Goal: Information Seeking & Learning: Learn about a topic

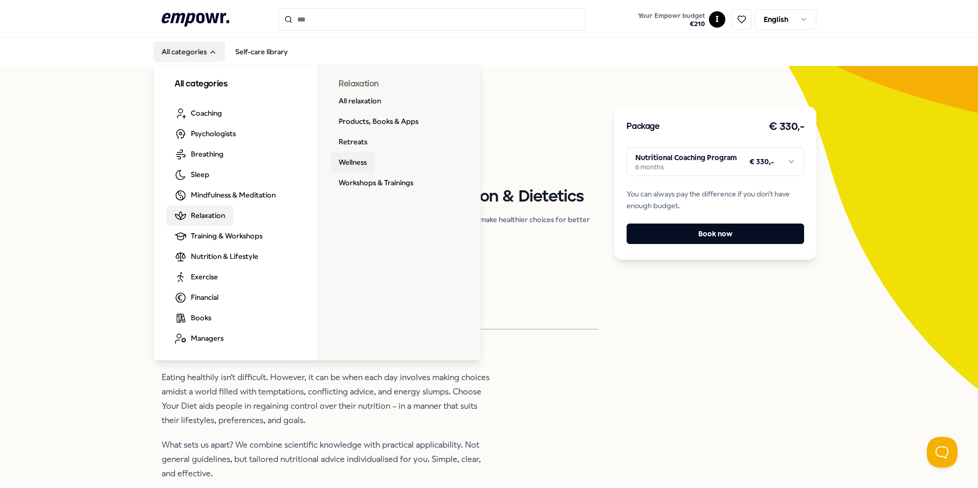
click at [353, 161] on link "Wellness" at bounding box center [353, 162] width 45 height 20
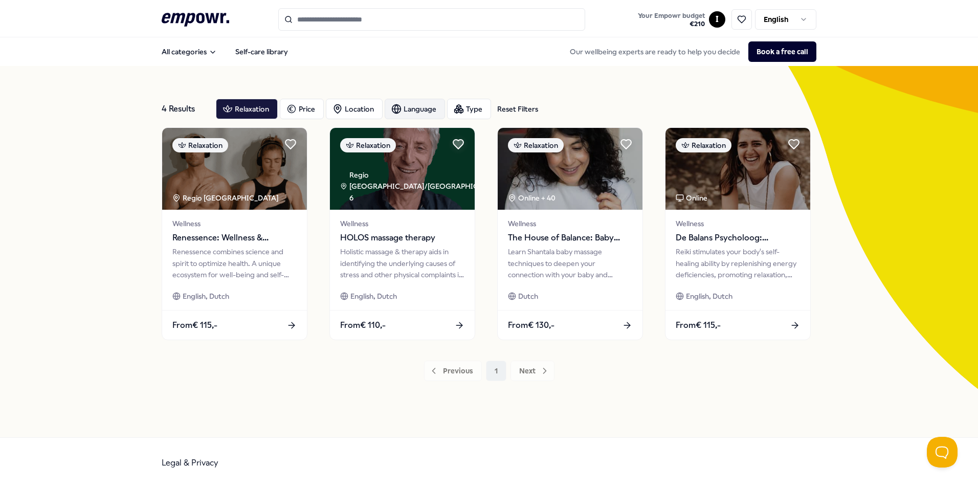
click at [409, 108] on div "Language" at bounding box center [415, 109] width 60 height 20
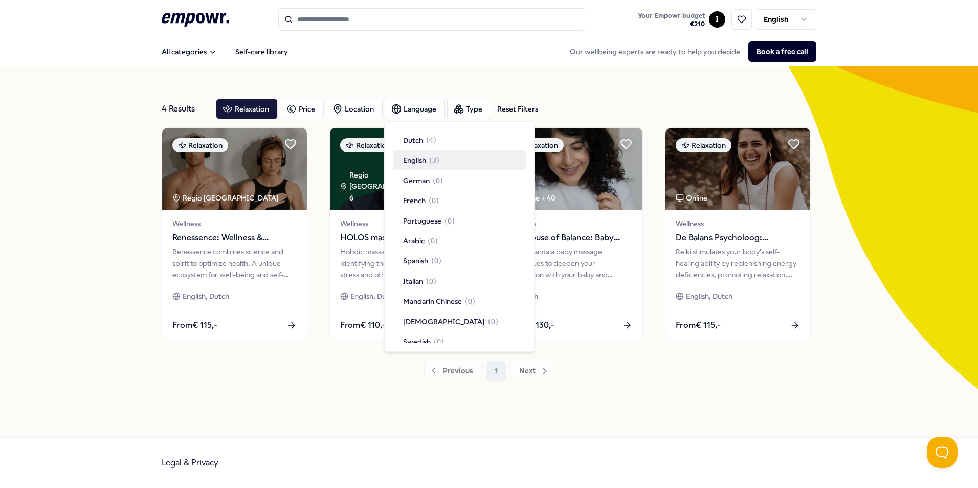
click at [429, 160] on div "English ( 3 )" at bounding box center [421, 160] width 36 height 11
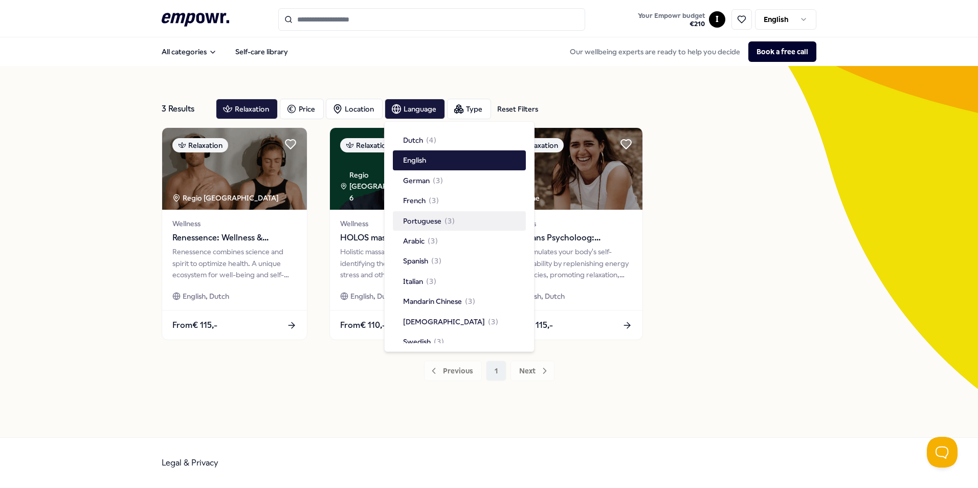
click at [715, 252] on div "Relaxation Regio Groot-Amsterdam Wellness Renessence: Wellness & Mindfulness Re…" at bounding box center [489, 233] width 655 height 213
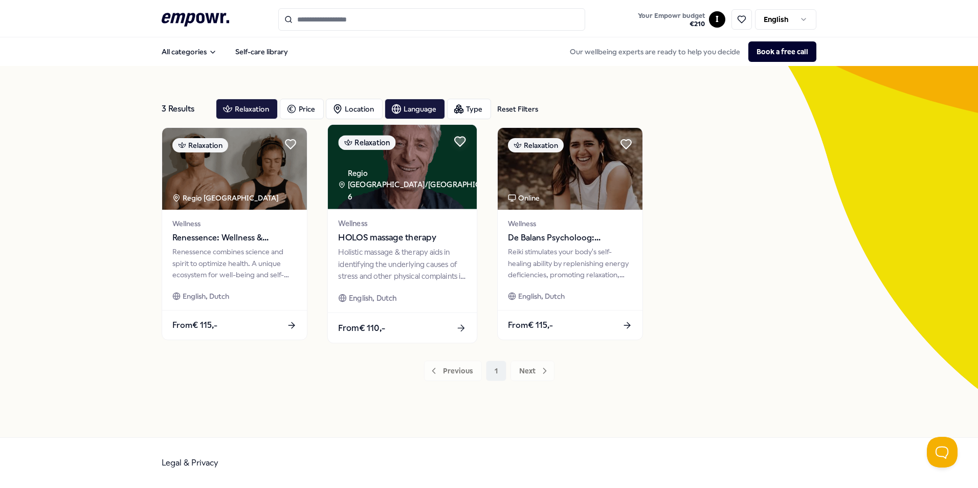
click at [387, 235] on span "HOLOS massage therapy" at bounding box center [402, 237] width 128 height 13
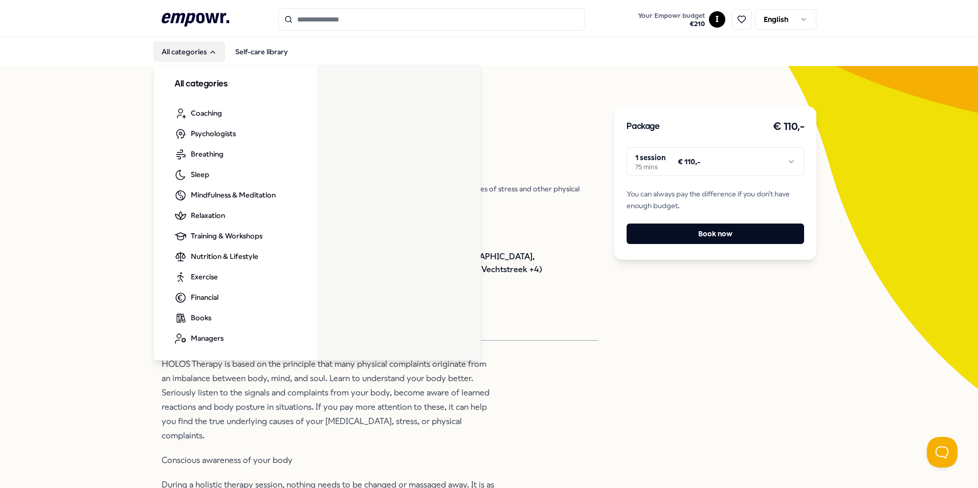
click at [187, 48] on button "All categories" at bounding box center [190, 51] width 72 height 20
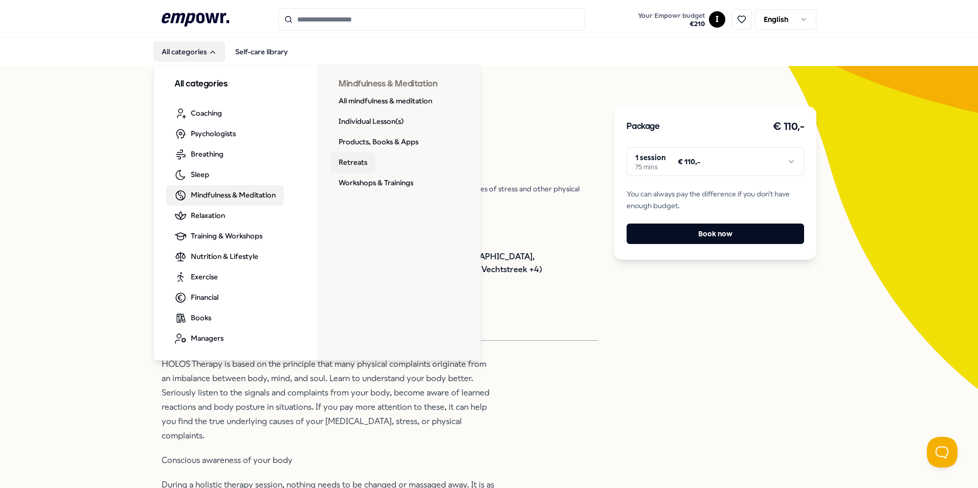
click at [345, 157] on link "Retreats" at bounding box center [353, 162] width 45 height 20
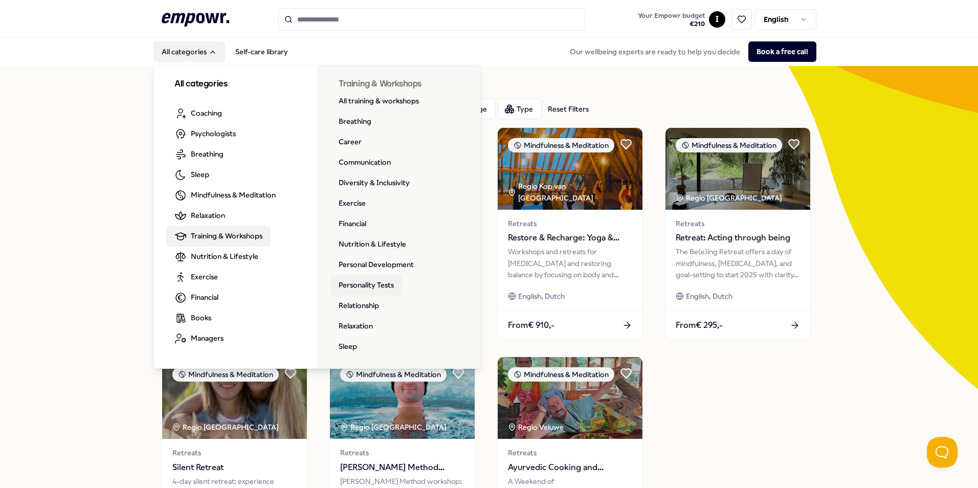
click at [359, 284] on link "Personality Tests" at bounding box center [367, 285] width 72 height 20
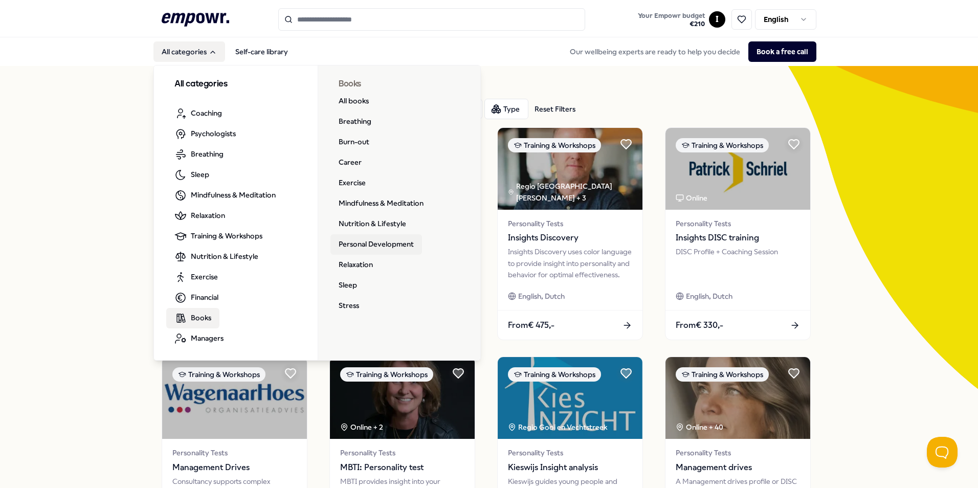
click at [368, 242] on link "Personal Development" at bounding box center [377, 244] width 92 height 20
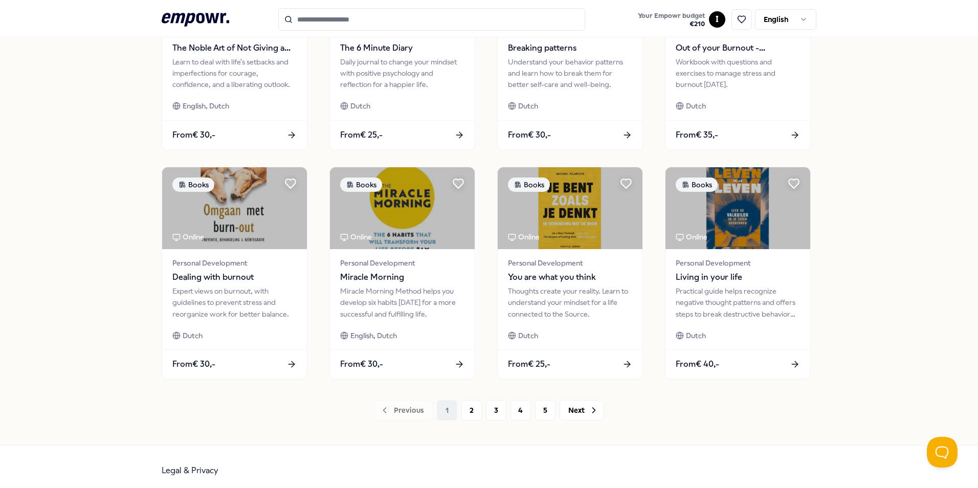
scroll to position [427, 0]
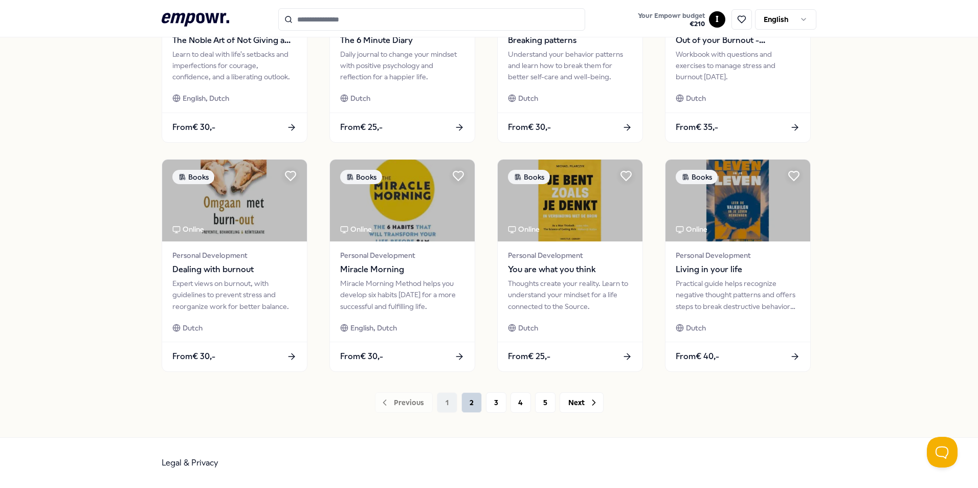
click at [469, 406] on button "2" at bounding box center [472, 402] width 20 height 20
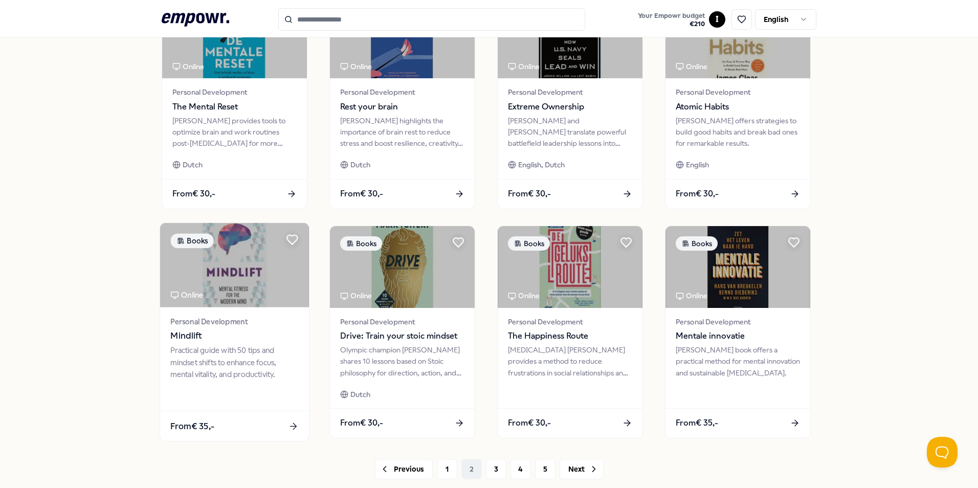
scroll to position [427, 0]
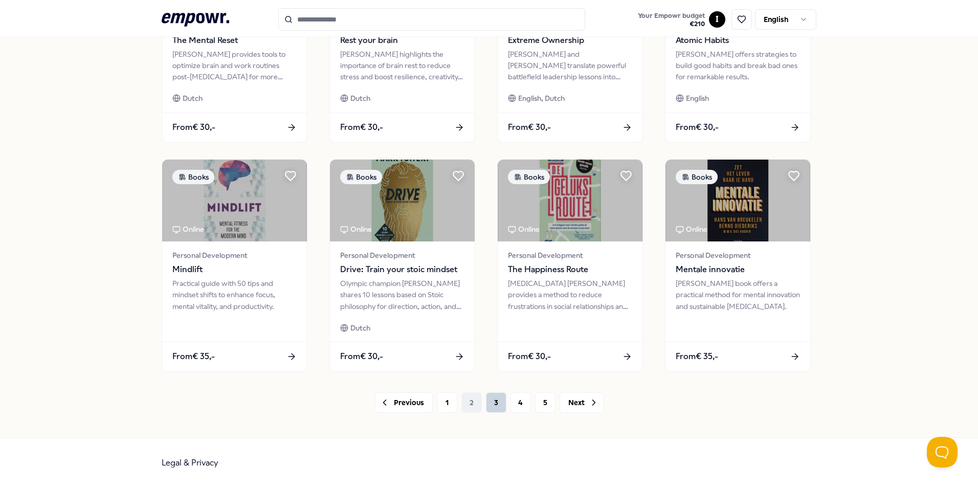
click at [492, 408] on button "3" at bounding box center [496, 402] width 20 height 20
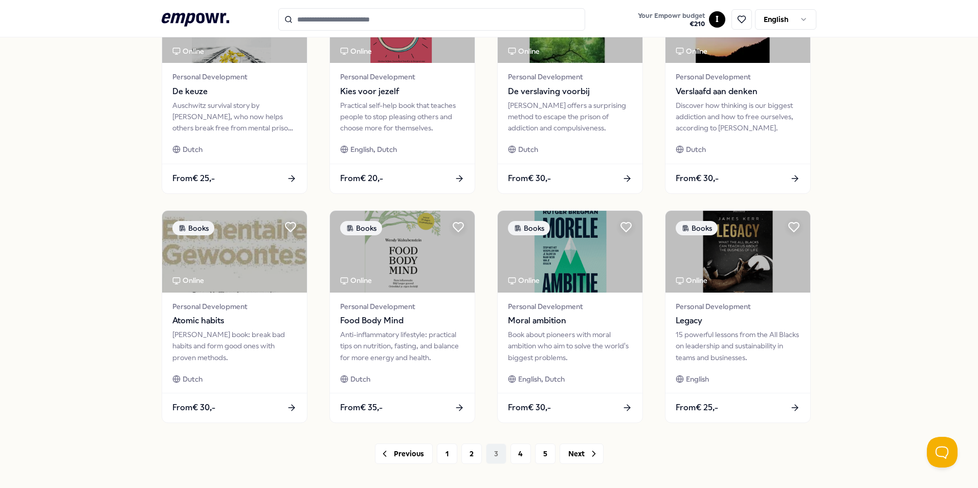
scroll to position [427, 0]
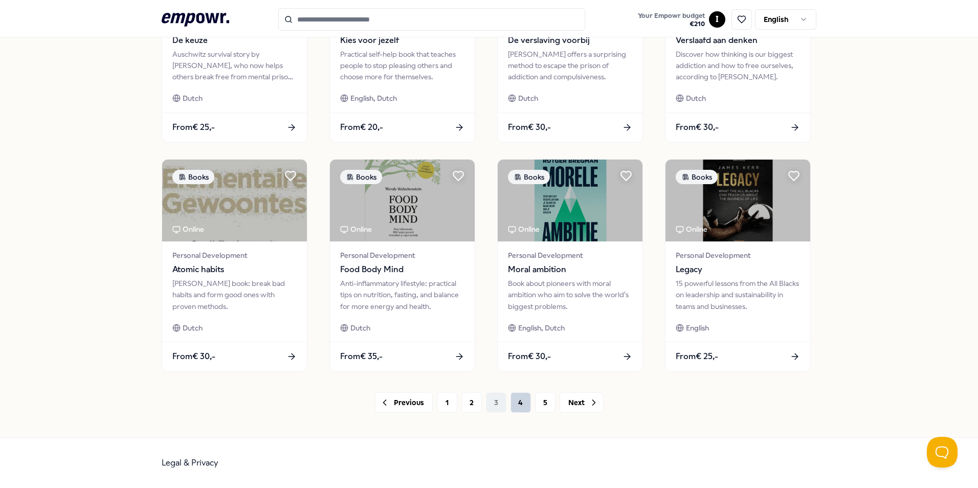
click at [512, 402] on button "4" at bounding box center [521, 402] width 20 height 20
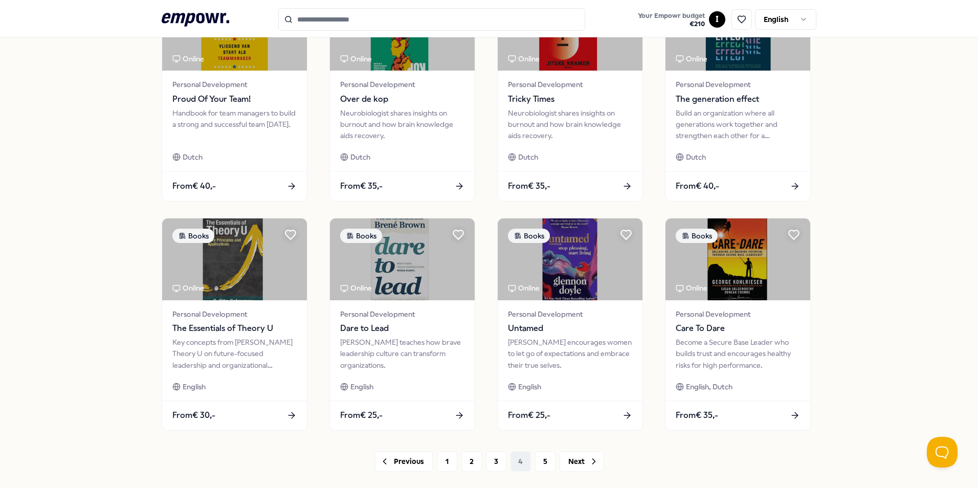
scroll to position [427, 0]
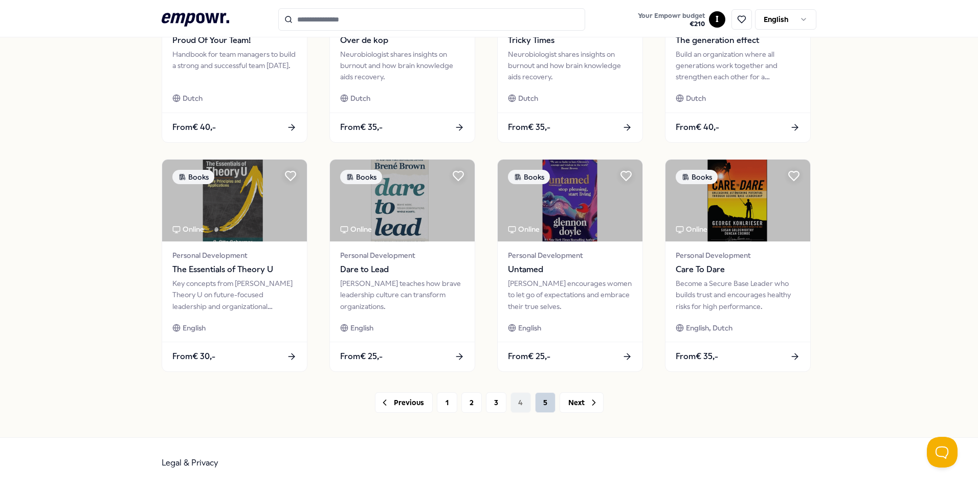
click at [540, 400] on button "5" at bounding box center [545, 402] width 20 height 20
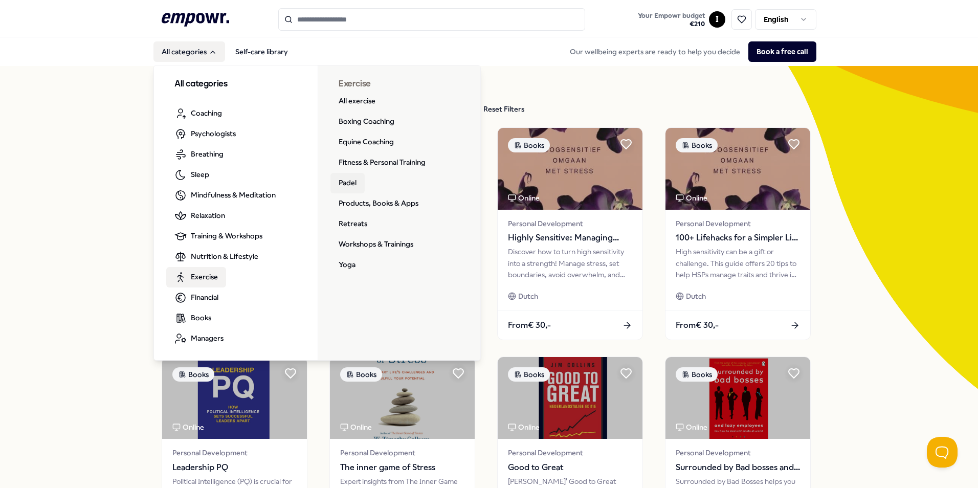
click at [341, 180] on link "Padel" at bounding box center [348, 183] width 34 height 20
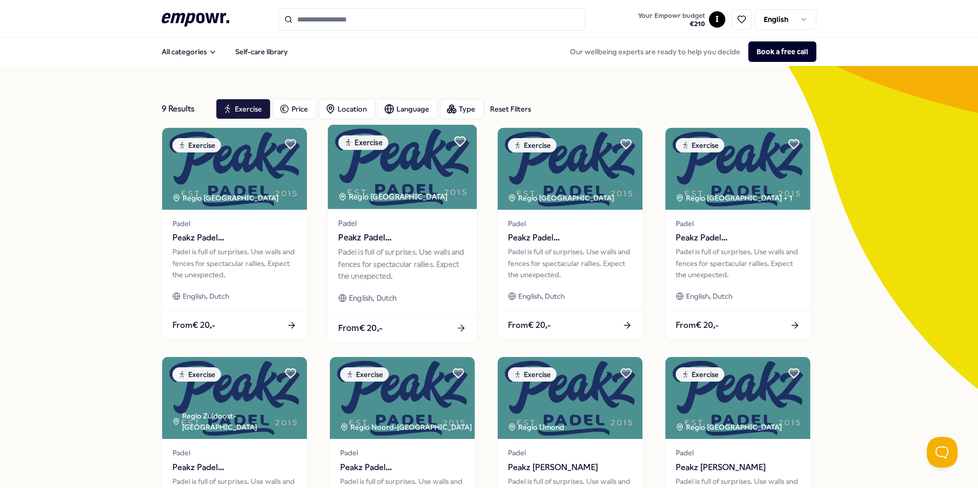
click at [399, 158] on img at bounding box center [402, 167] width 149 height 84
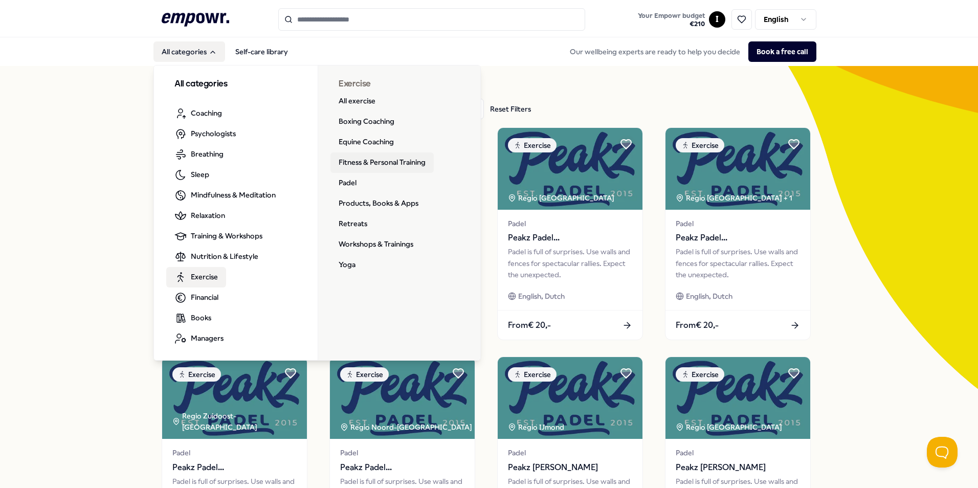
click at [346, 162] on link "Fitness & Personal Training" at bounding box center [382, 162] width 103 height 20
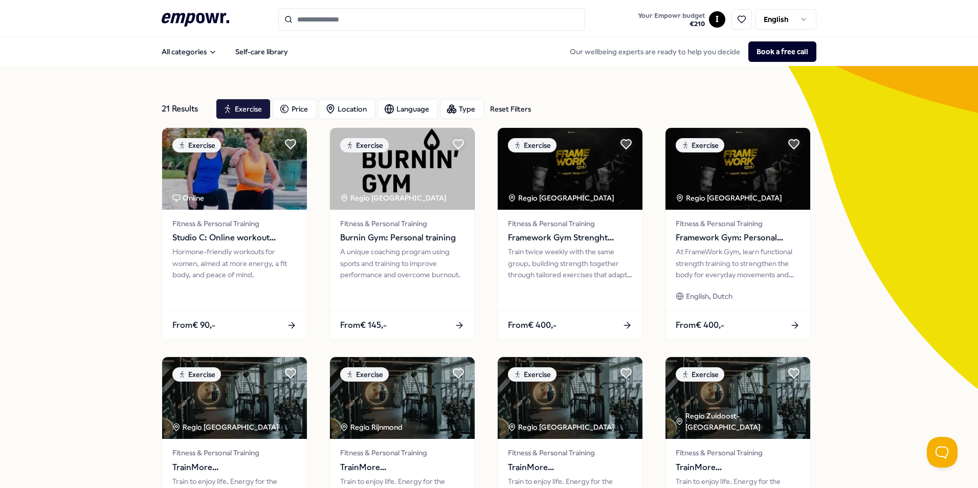
click at [63, 298] on div "21 Results Reset Filters Exercise Price Location Language Type Reset Filters Ex…" at bounding box center [489, 465] width 978 height 799
click at [334, 109] on div "Location" at bounding box center [347, 109] width 57 height 20
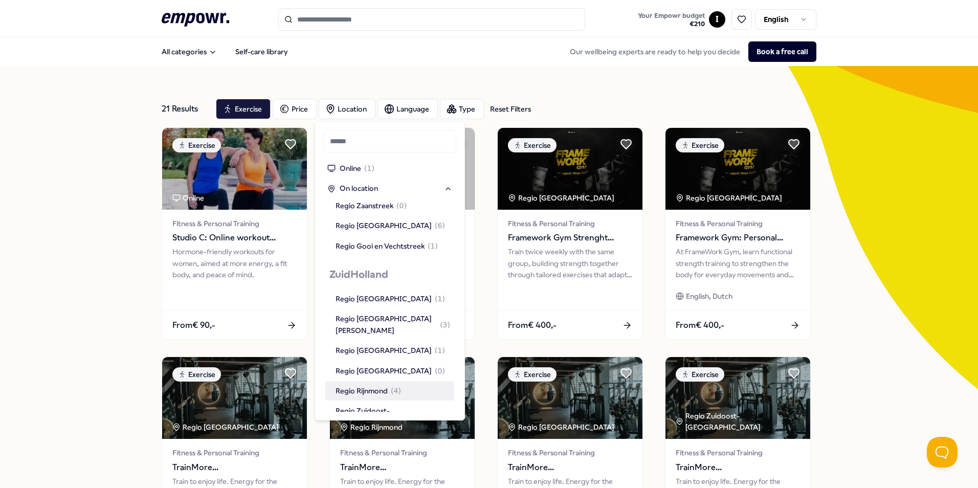
scroll to position [716, 0]
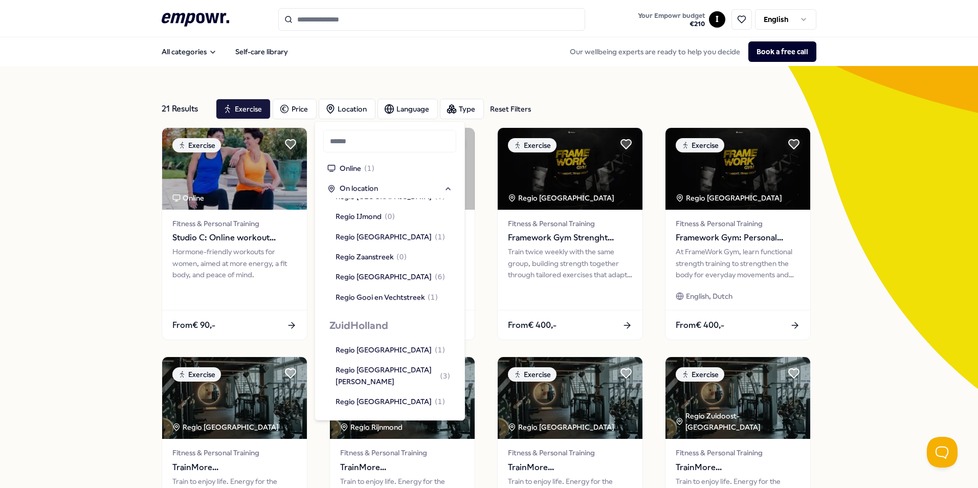
click at [374, 417] on div "Regio Oost-Zuid-Holland ( 0 )" at bounding box center [390, 422] width 109 height 11
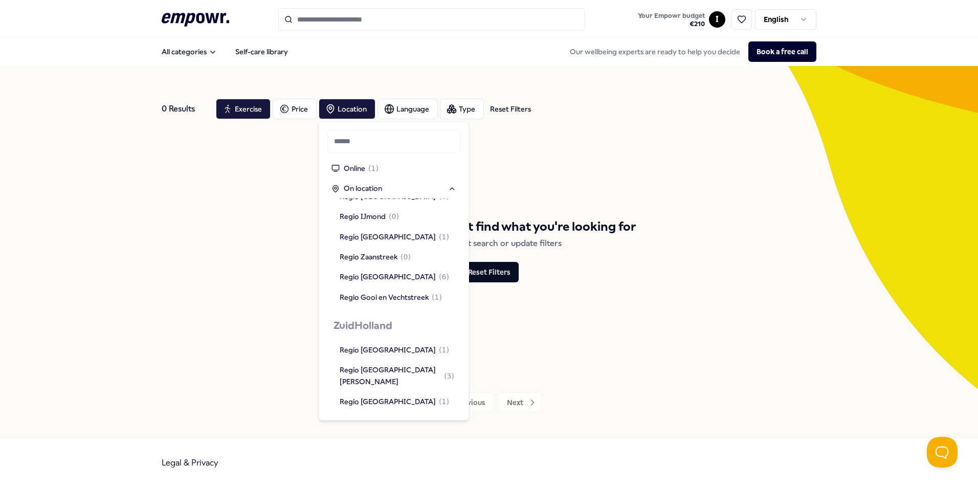
click at [372, 456] on div "Regio Zuidoost-[GEOGRAPHIC_DATA] ( 0 )" at bounding box center [397, 467] width 115 height 23
click at [411, 456] on div "Regio Zuidoost-[GEOGRAPHIC_DATA]" at bounding box center [397, 467] width 115 height 23
click at [411, 417] on div "Regio [GEOGRAPHIC_DATA]" at bounding box center [388, 422] width 96 height 11
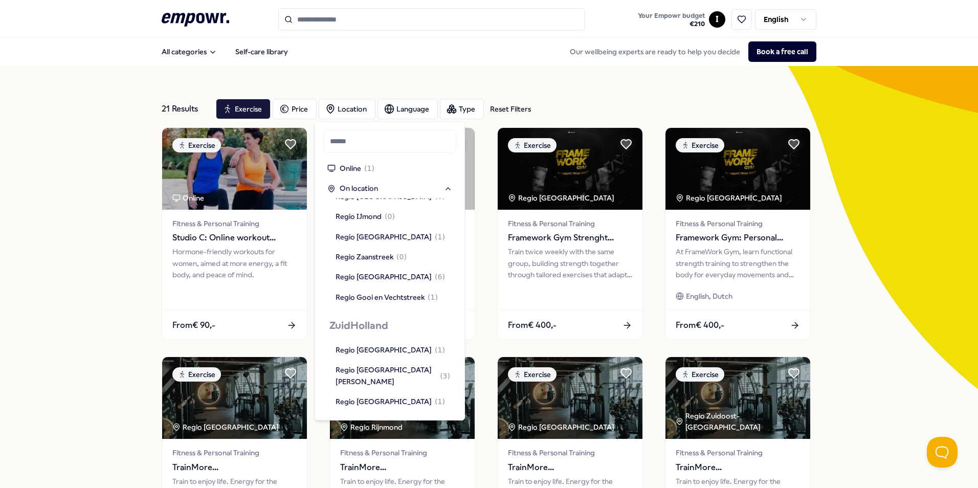
click at [392, 436] on span "( 4 )" at bounding box center [396, 441] width 10 height 11
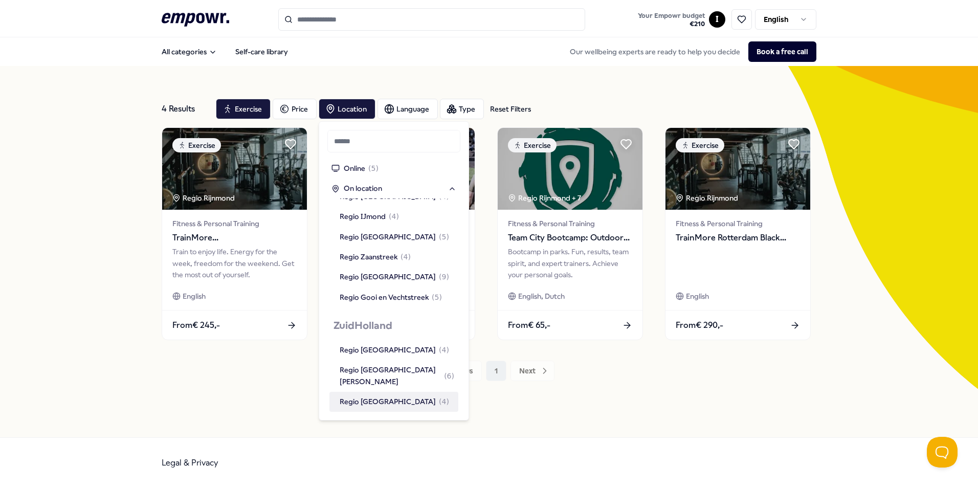
click at [721, 372] on div "Previous 1 Next" at bounding box center [489, 371] width 655 height 20
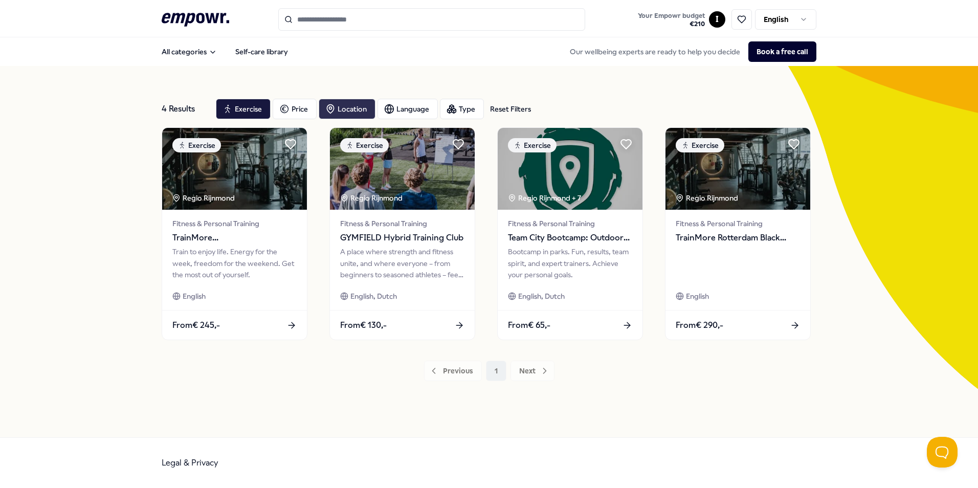
click at [348, 106] on div "Location" at bounding box center [347, 109] width 57 height 20
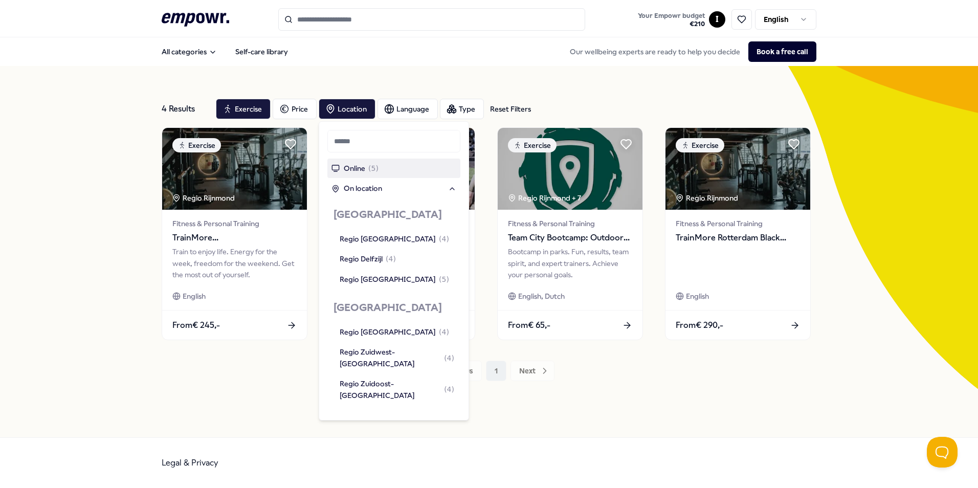
click at [359, 168] on span "Online" at bounding box center [354, 168] width 21 height 11
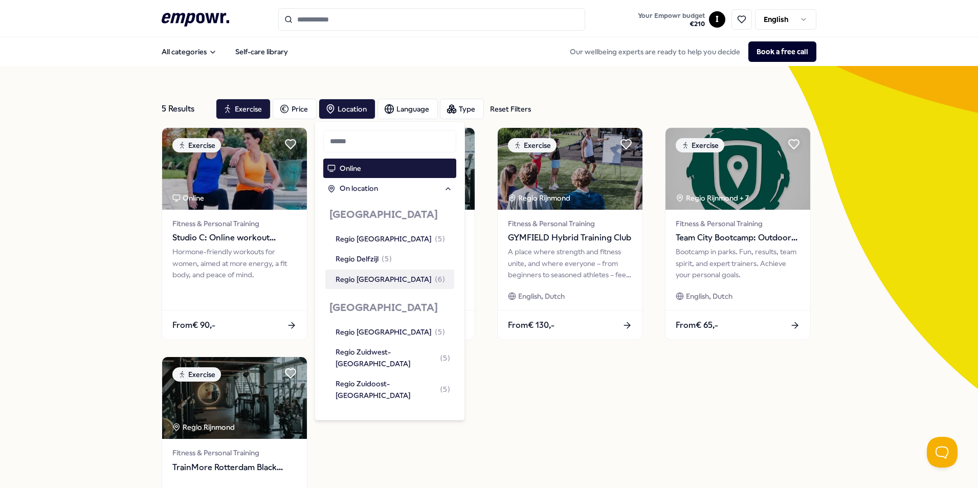
click at [523, 367] on div "Exercise Online Fitness & Personal Training Studio C: Online workout program Ho…" at bounding box center [489, 348] width 655 height 443
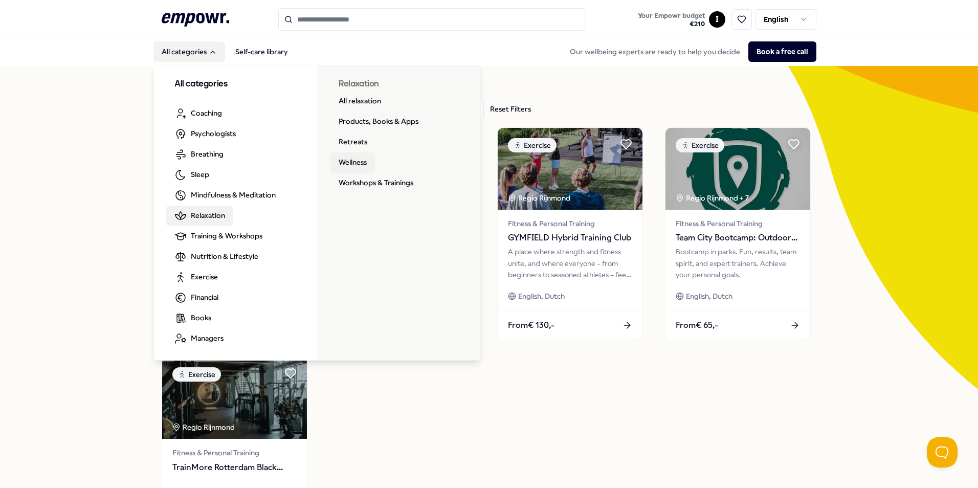
click at [347, 160] on link "Wellness" at bounding box center [353, 162] width 45 height 20
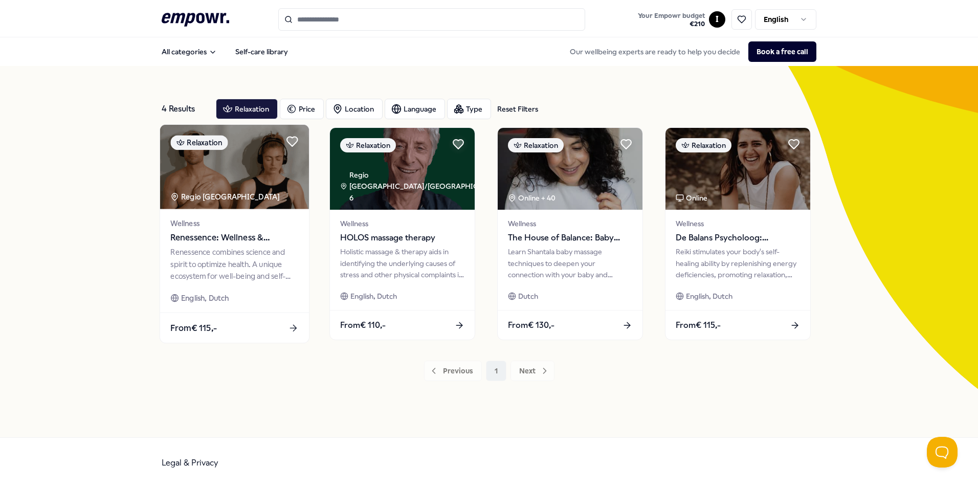
click at [224, 237] on span "Renessence: Wellness & Mindfulness" at bounding box center [234, 237] width 128 height 13
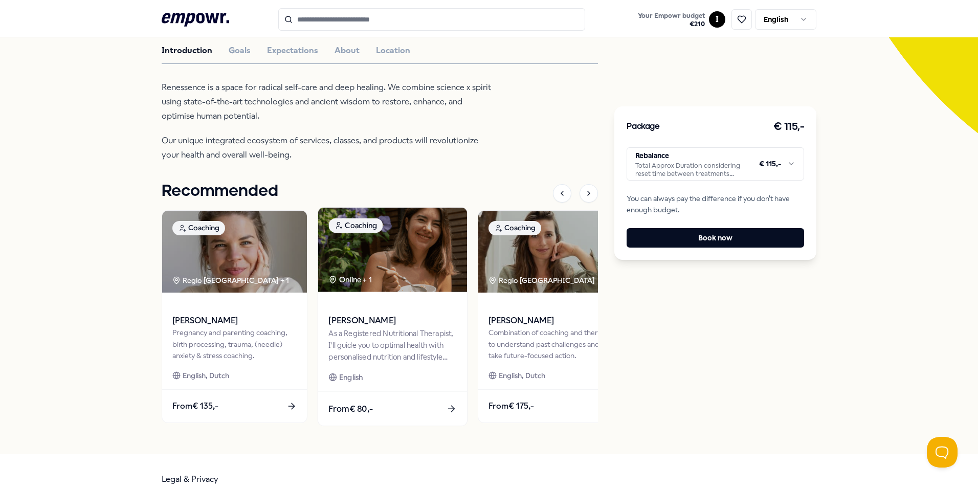
scroll to position [102, 0]
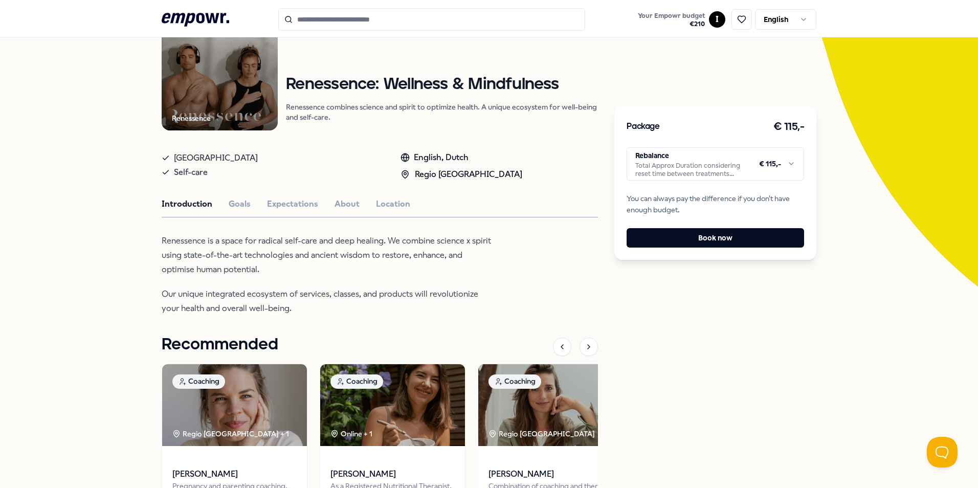
drag, startPoint x: 236, startPoint y: 205, endPoint x: 251, endPoint y: 205, distance: 15.4
click at [236, 205] on button "Goals" at bounding box center [240, 204] width 22 height 13
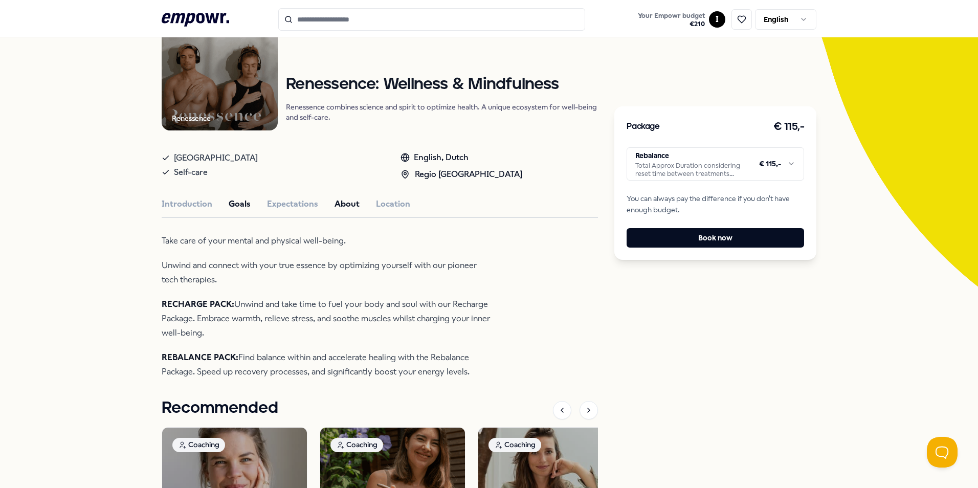
click at [347, 199] on button "About" at bounding box center [347, 204] width 25 height 13
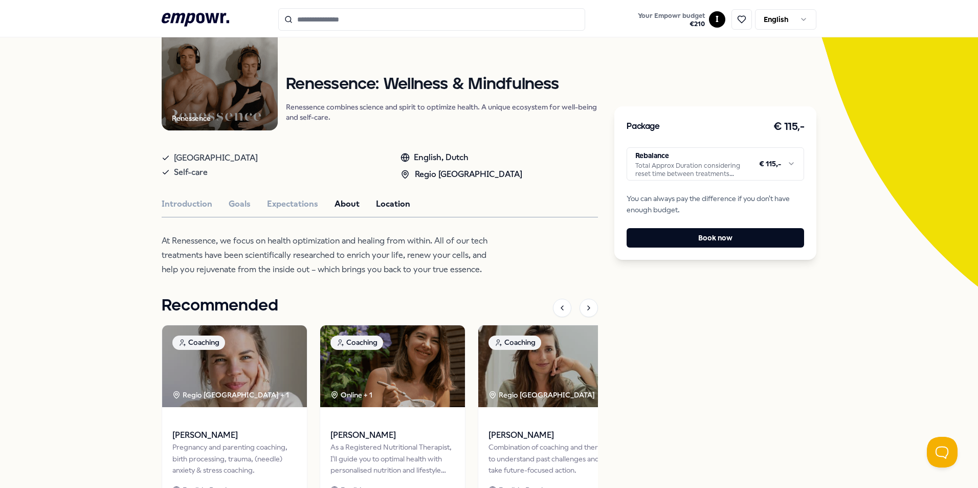
click at [381, 199] on button "Location" at bounding box center [393, 204] width 34 height 13
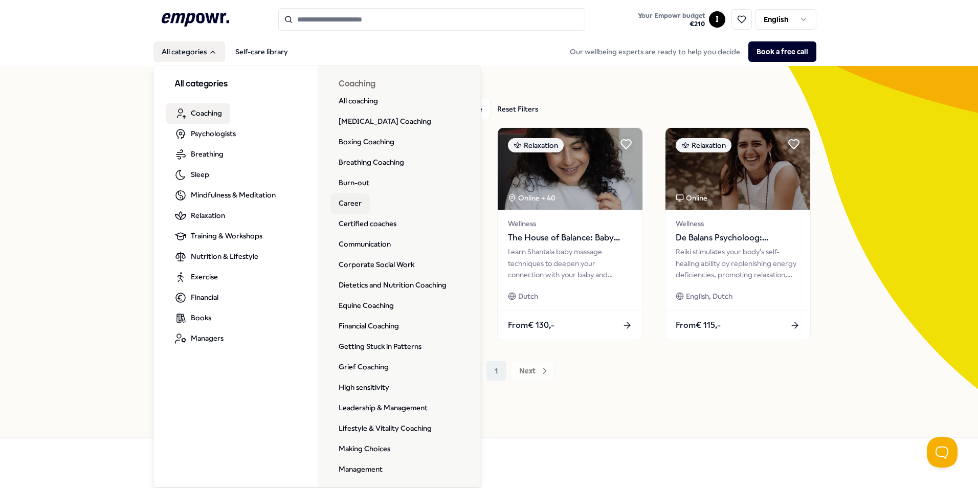
click at [346, 202] on link "Career" at bounding box center [350, 203] width 39 height 20
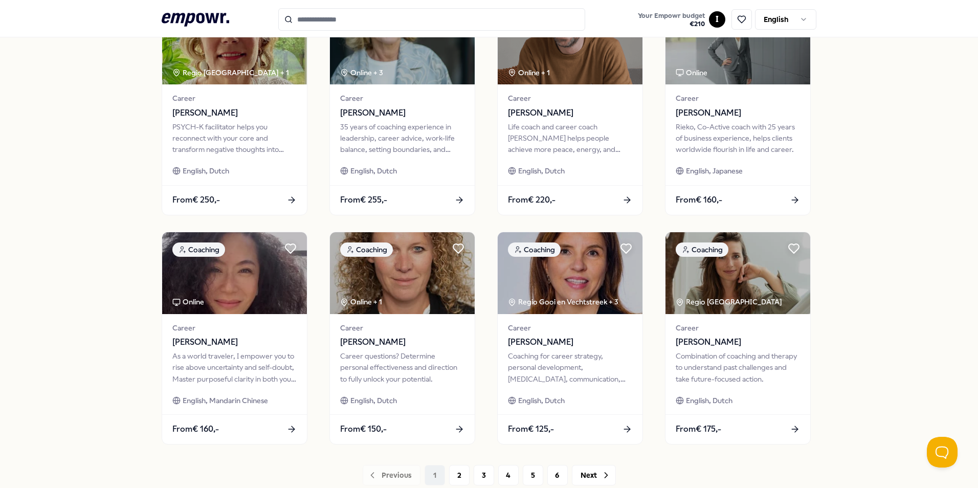
scroll to position [409, 0]
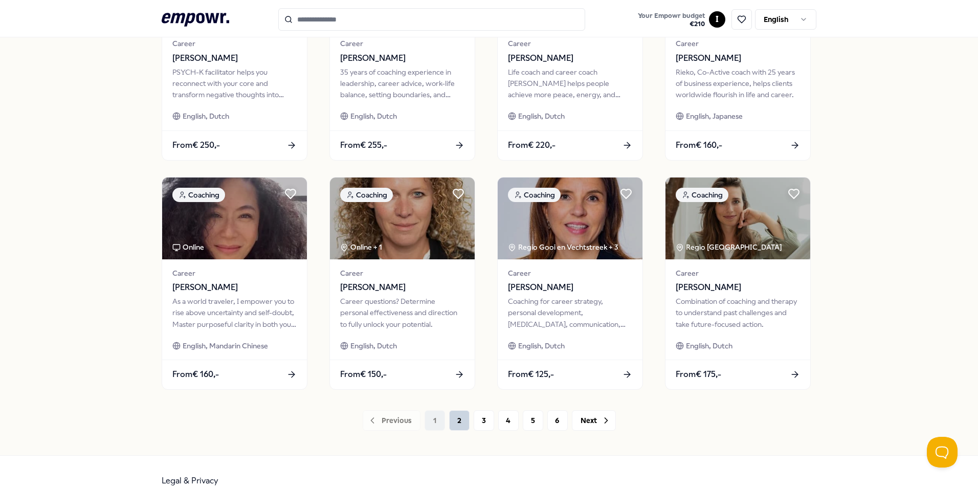
click at [454, 416] on button "2" at bounding box center [459, 420] width 20 height 20
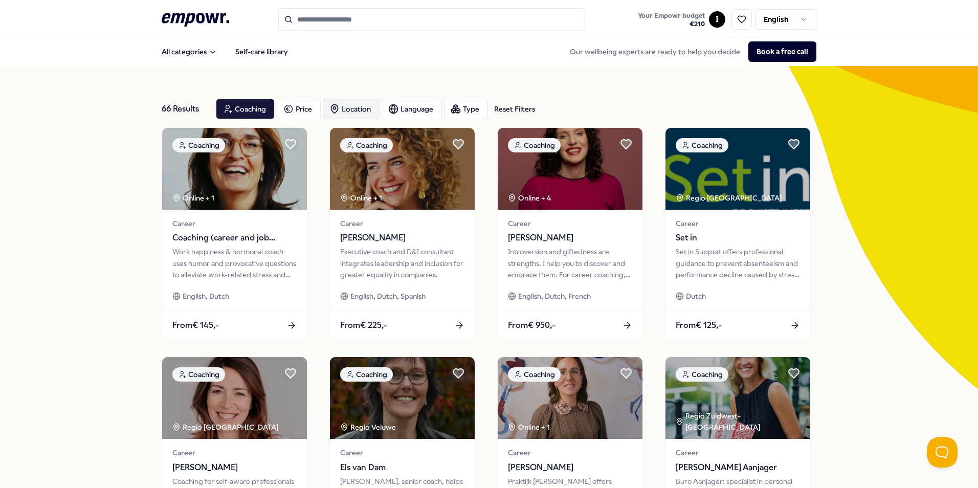
click at [343, 107] on div "Location" at bounding box center [351, 109] width 57 height 20
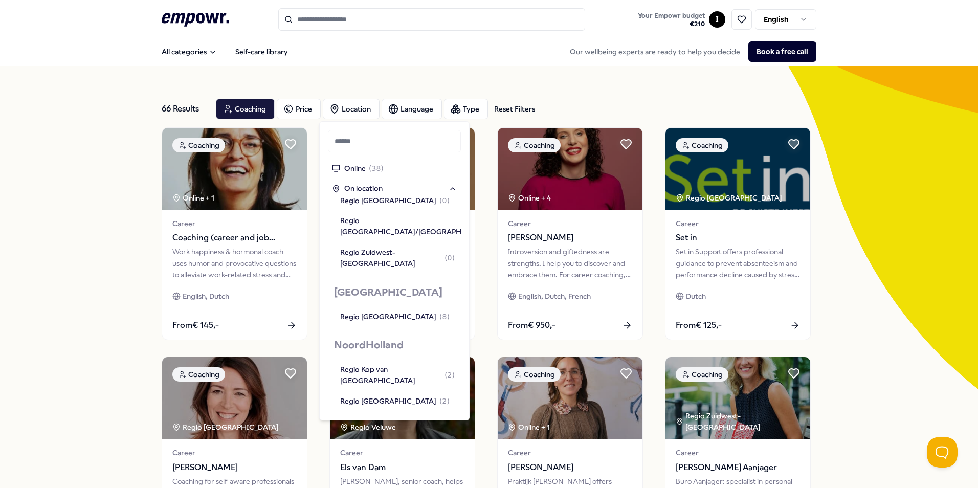
scroll to position [461, 0]
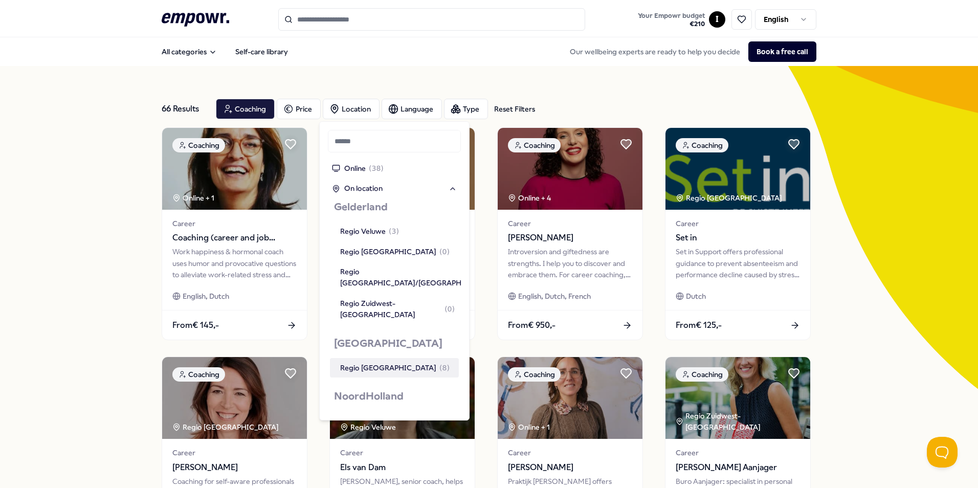
click at [379, 362] on div "Regio [GEOGRAPHIC_DATA] ( 8 )" at bounding box center [394, 367] width 109 height 11
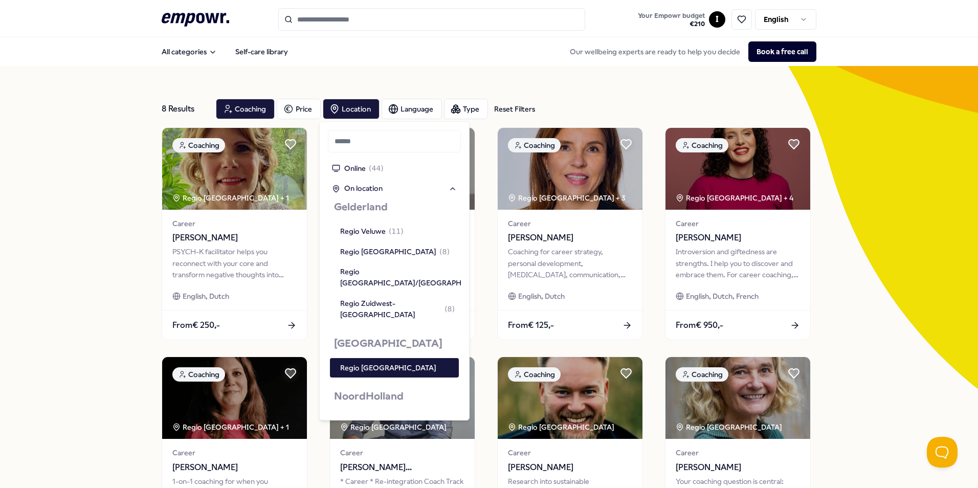
click at [50, 272] on div "8 Results Reset Filters Coaching Price Location Language Type Reset Filters Coa…" at bounding box center [489, 350] width 978 height 569
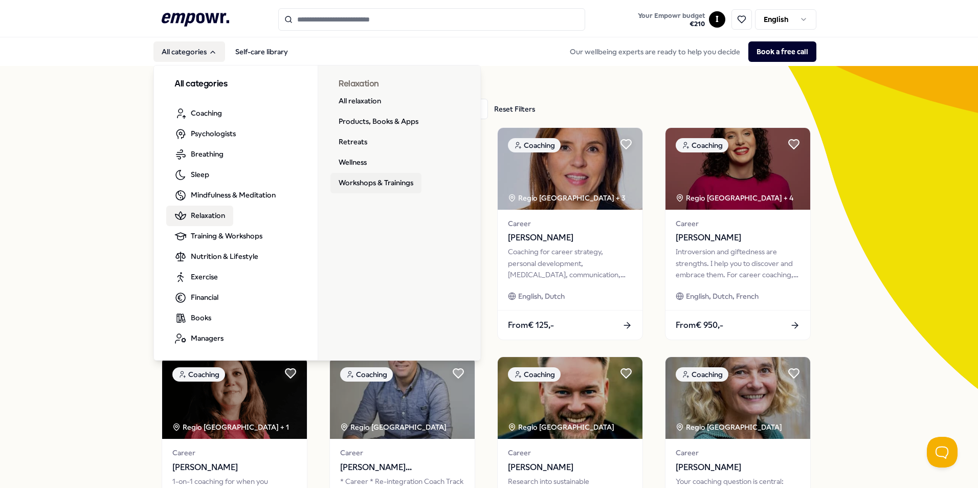
click at [369, 180] on link "Workshops & Trainings" at bounding box center [376, 183] width 91 height 20
